Goal: Task Accomplishment & Management: Manage account settings

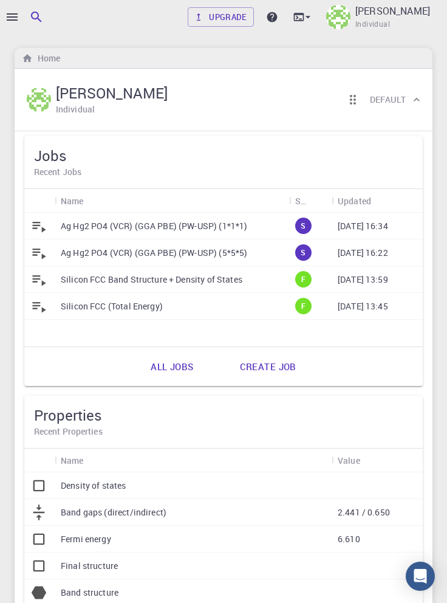
click at [421, 287] on div "[DATE] 13:59" at bounding box center [377, 279] width 91 height 27
click at [172, 368] on link "All jobs" at bounding box center [171, 366] width 69 height 29
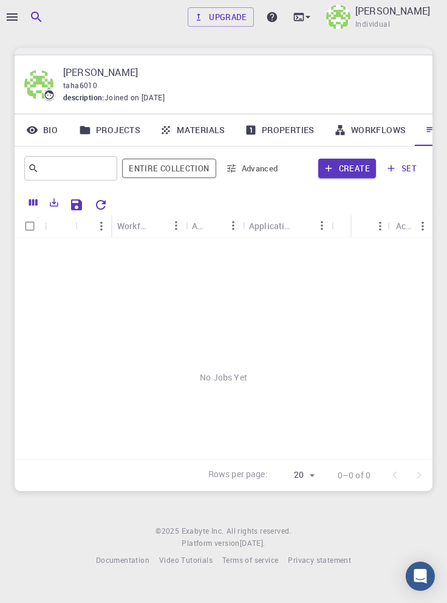
scroll to position [0, 41]
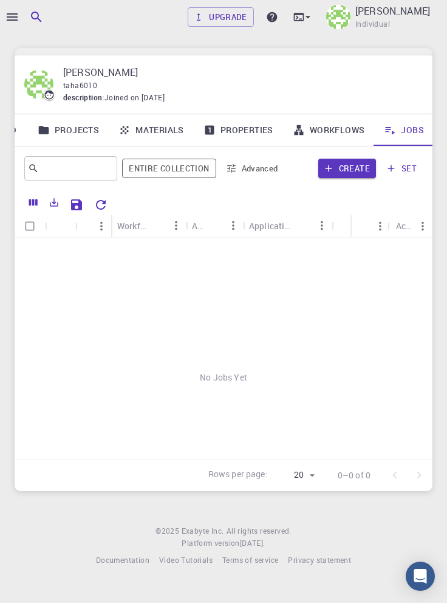
click at [104, 202] on icon "Reset Explorer Settings" at bounding box center [101, 205] width 10 height 10
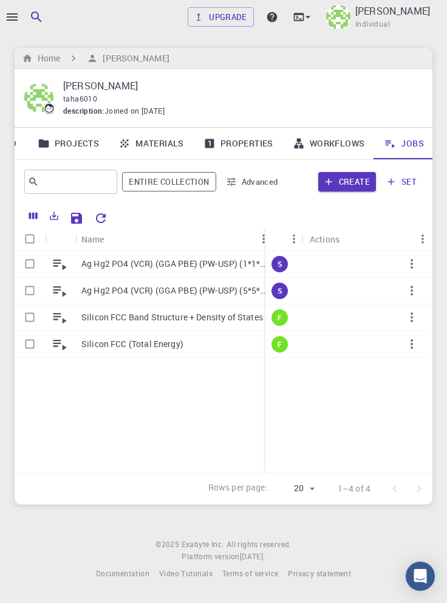
click at [31, 257] on input "Select row" at bounding box center [29, 263] width 23 height 23
checkbox input "true"
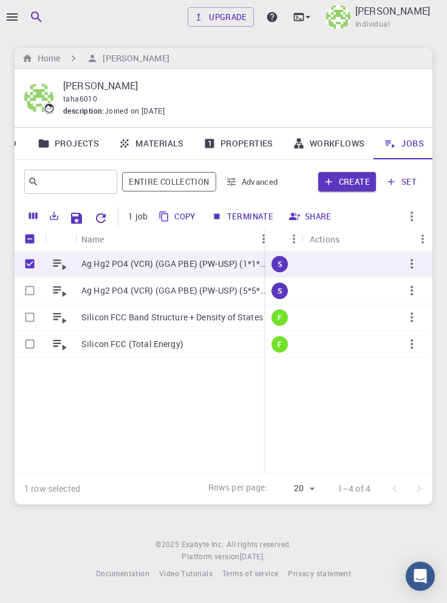
click at [29, 281] on input "Select row" at bounding box center [29, 290] width 23 height 23
checkbox input "true"
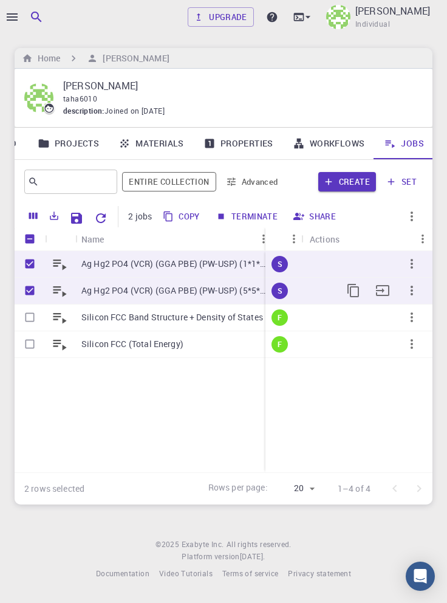
click at [251, 214] on button "Terminate" at bounding box center [247, 216] width 70 height 19
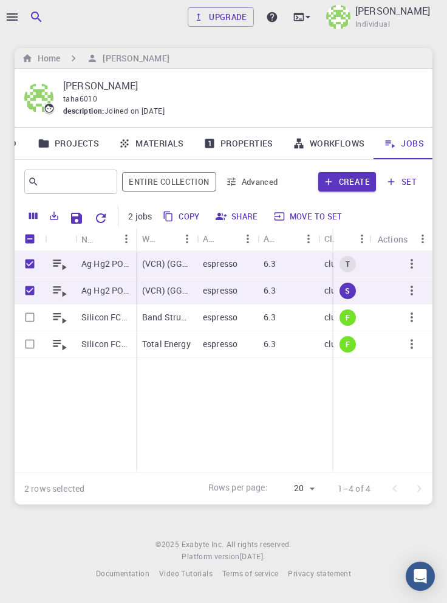
checkbox input "false"
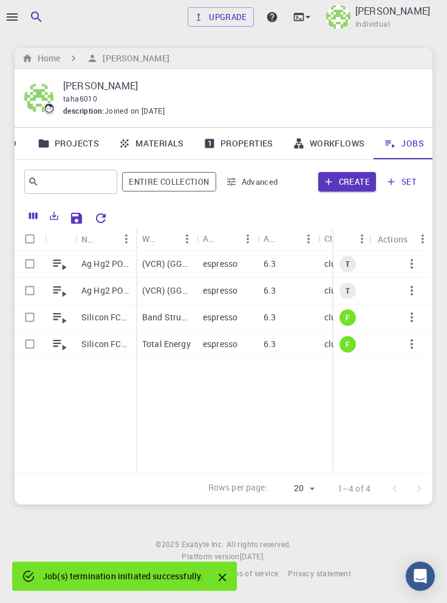
click at [24, 256] on input "Select row" at bounding box center [29, 263] width 23 height 23
checkbox input "true"
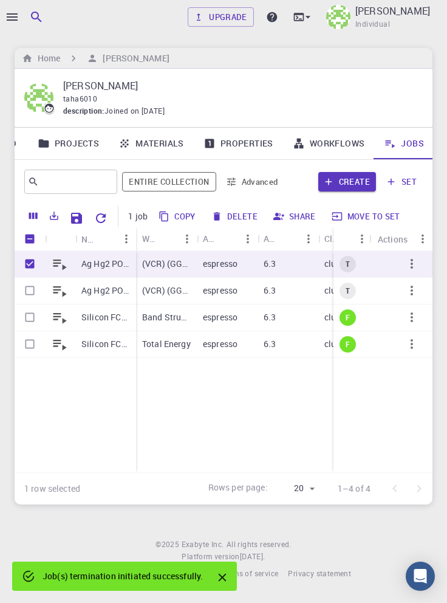
checkbox input "true"
click at [26, 287] on input "Select row" at bounding box center [29, 290] width 23 height 23
checkbox input "true"
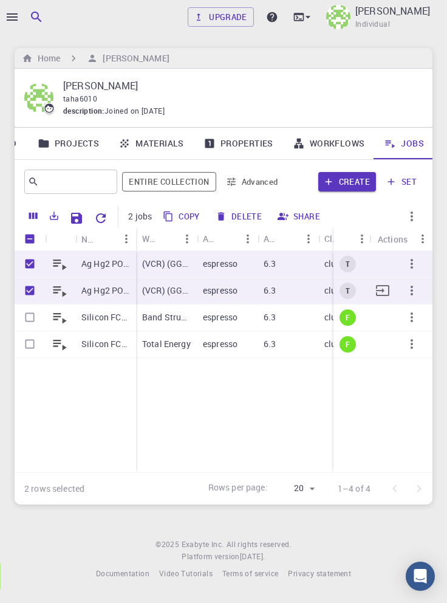
click at [236, 211] on button "Delete" at bounding box center [239, 216] width 55 height 19
checkbox input "false"
